Goal: Transaction & Acquisition: Purchase product/service

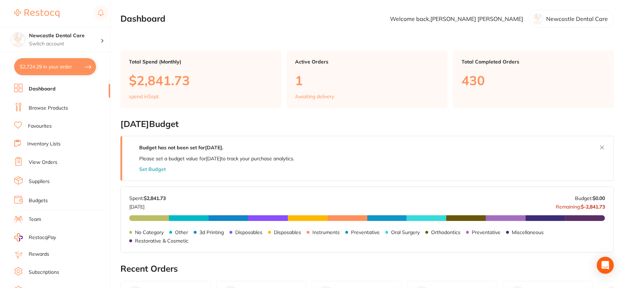
click at [84, 68] on button "$2,724.29 in your order" at bounding box center [55, 66] width 82 height 17
checkbox input "true"
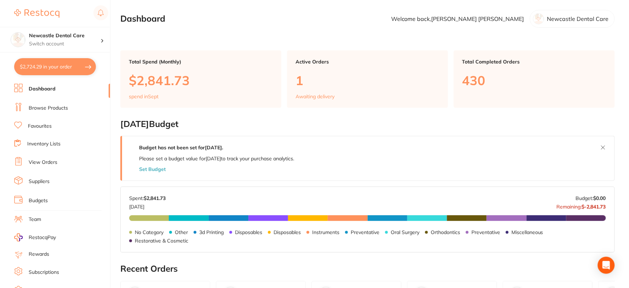
checkbox input "true"
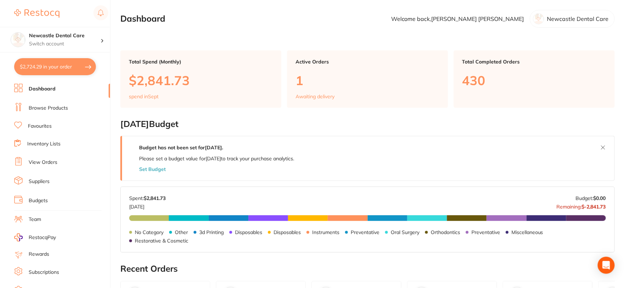
checkbox input "true"
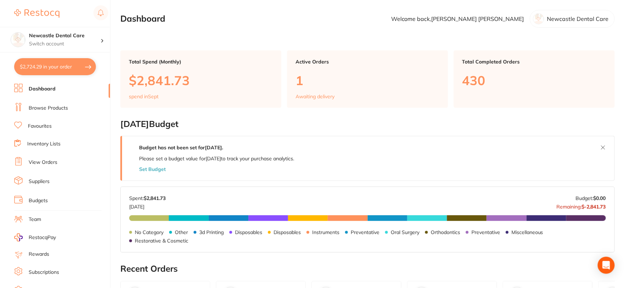
checkbox input "true"
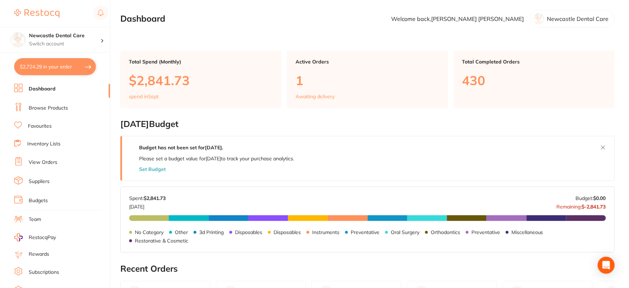
checkbox input "true"
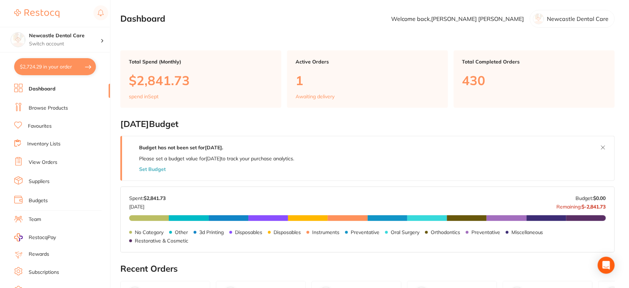
checkbox input "true"
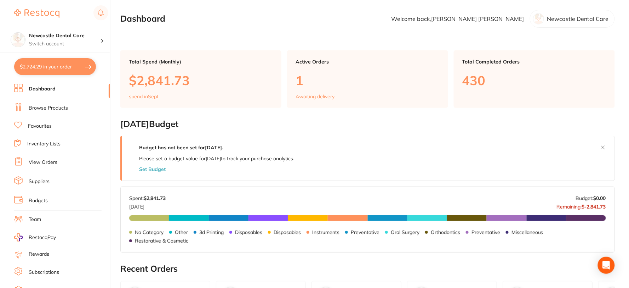
checkbox input "true"
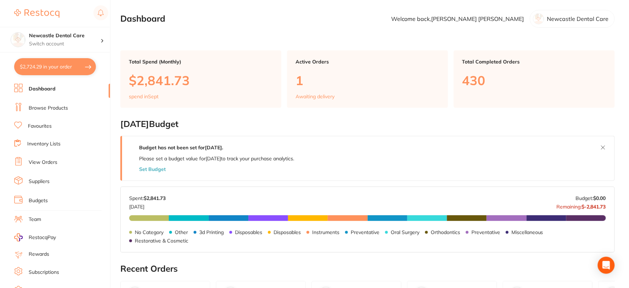
checkbox input "true"
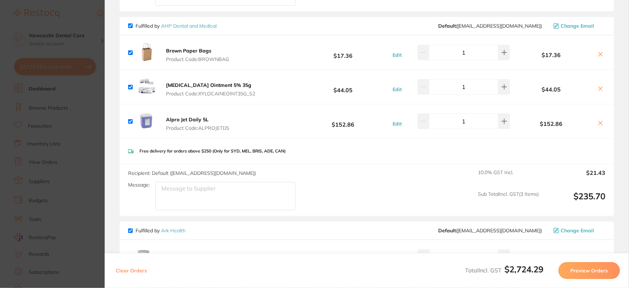
scroll to position [236, 0]
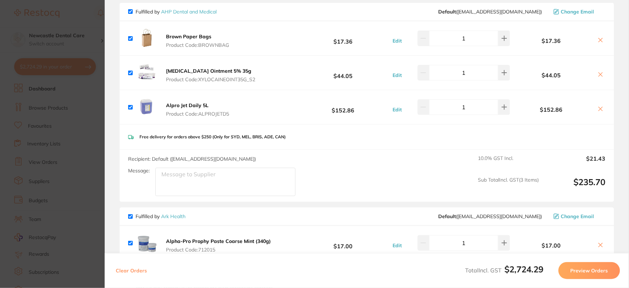
click at [200, 36] on b "Brown Paper Bags" at bounding box center [188, 36] width 45 height 6
